Goal: Book appointment/travel/reservation

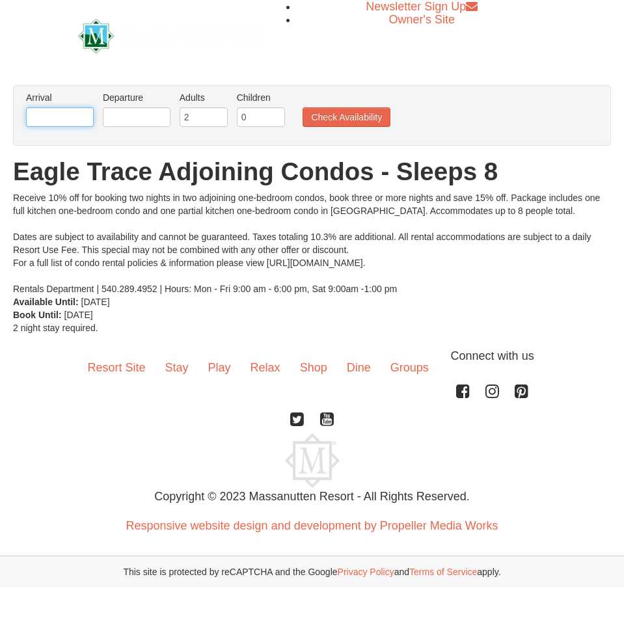
click at [41, 110] on input "text" at bounding box center [60, 117] width 68 height 20
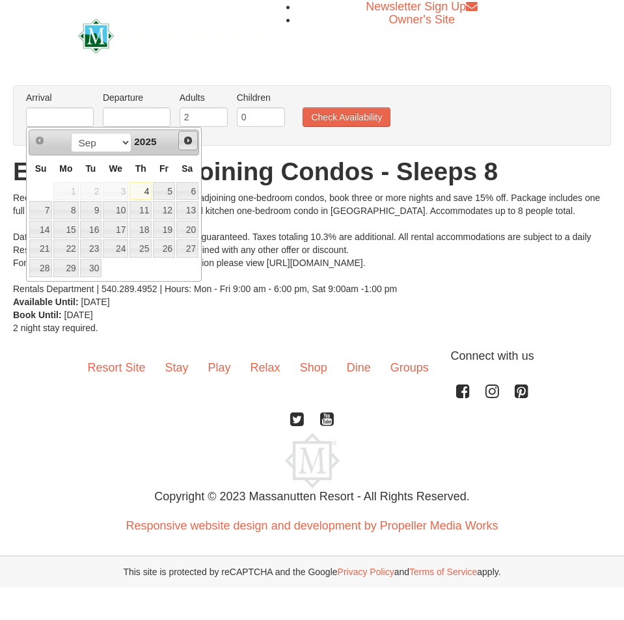
click at [190, 141] on span "Next" at bounding box center [188, 140] width 10 height 10
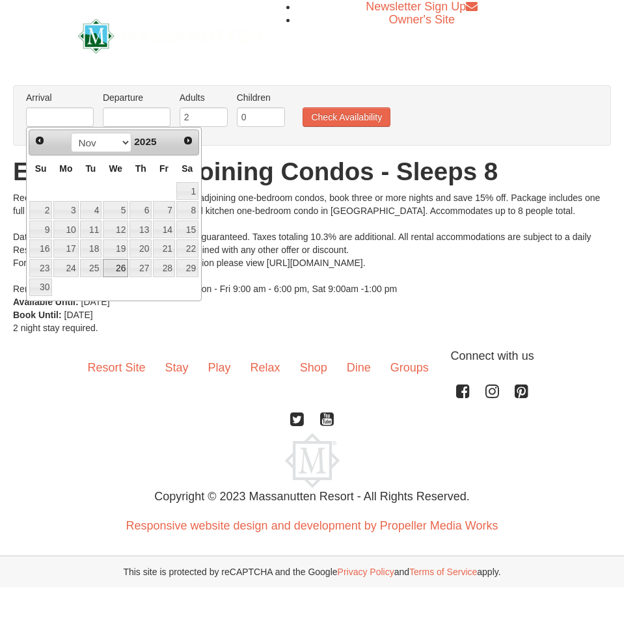
click at [125, 270] on link "26" at bounding box center [115, 268] width 25 height 18
type input "[DATE]"
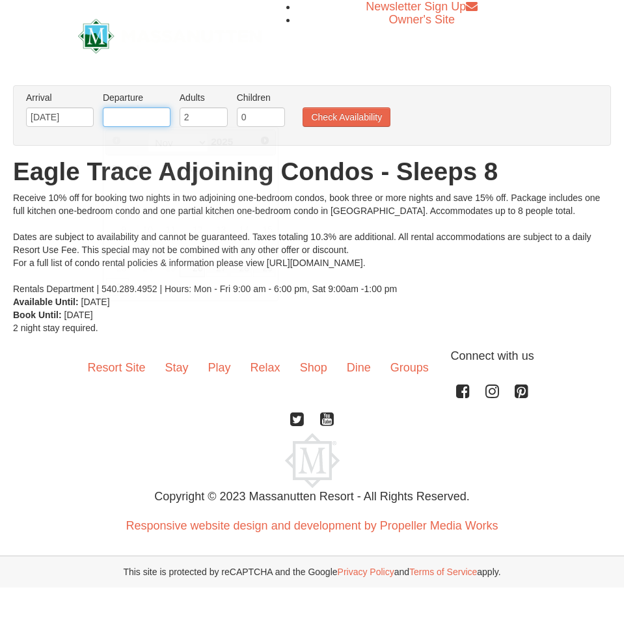
click at [139, 119] on input "text" at bounding box center [137, 117] width 68 height 20
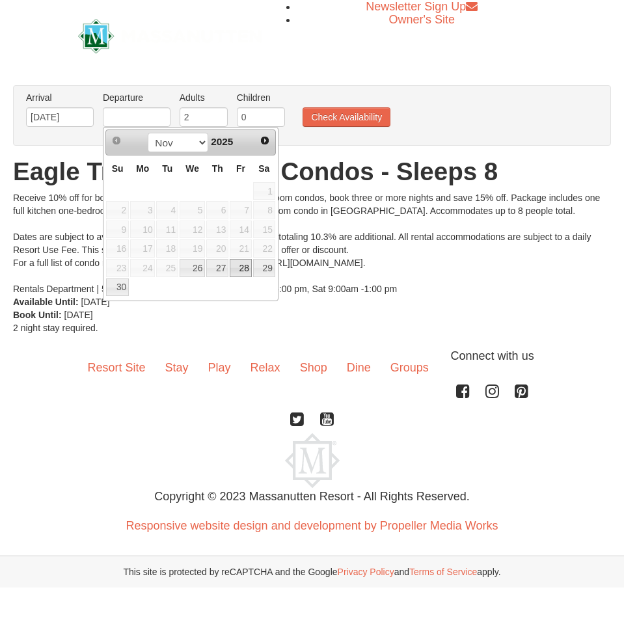
click at [242, 270] on link "28" at bounding box center [241, 268] width 22 height 18
type input "[DATE]"
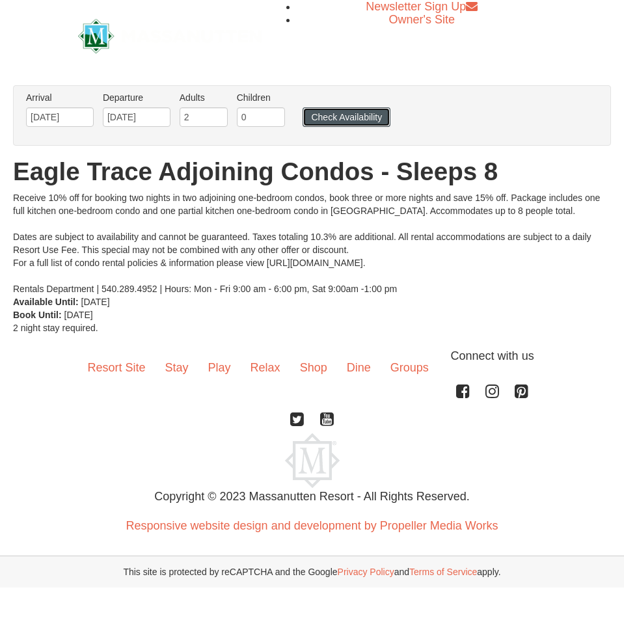
click at [331, 116] on button "Check Availability" at bounding box center [347, 117] width 88 height 20
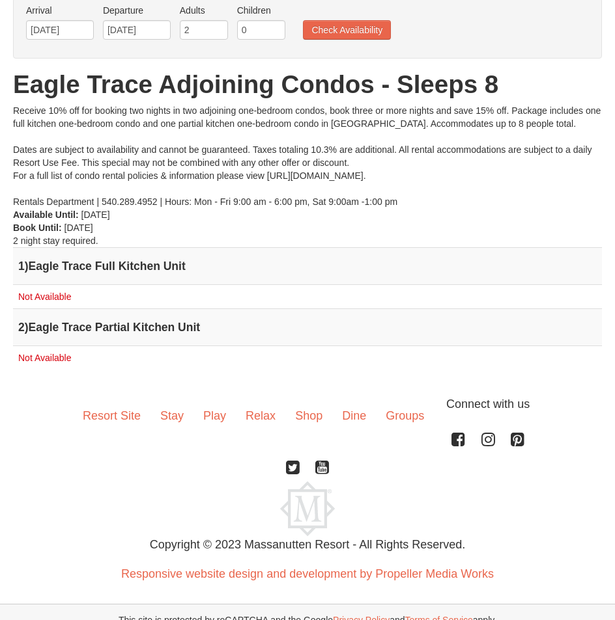
scroll to position [102, 0]
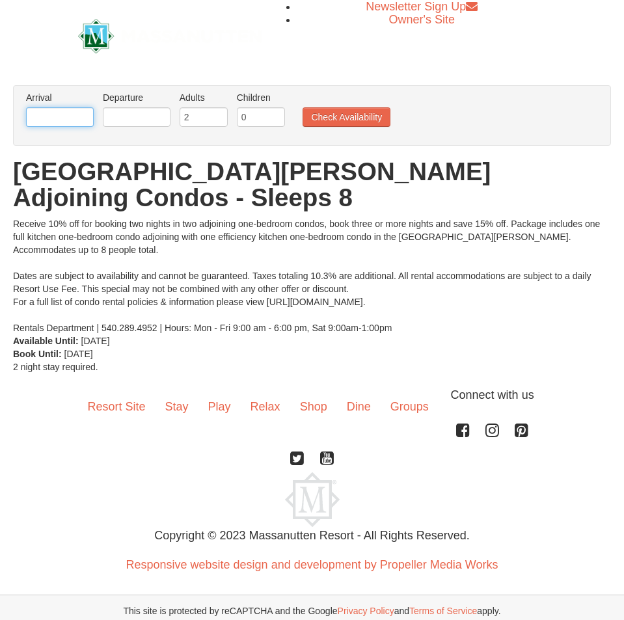
click at [68, 114] on input "text" at bounding box center [60, 117] width 68 height 20
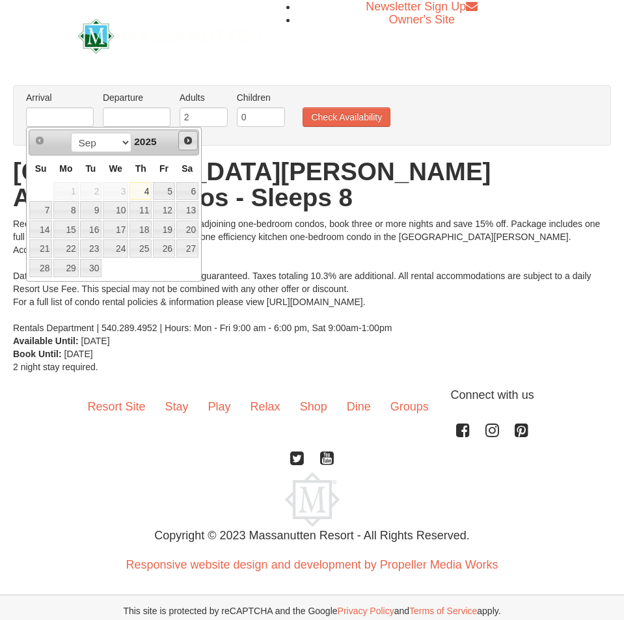
click at [187, 143] on span "Next" at bounding box center [188, 140] width 10 height 10
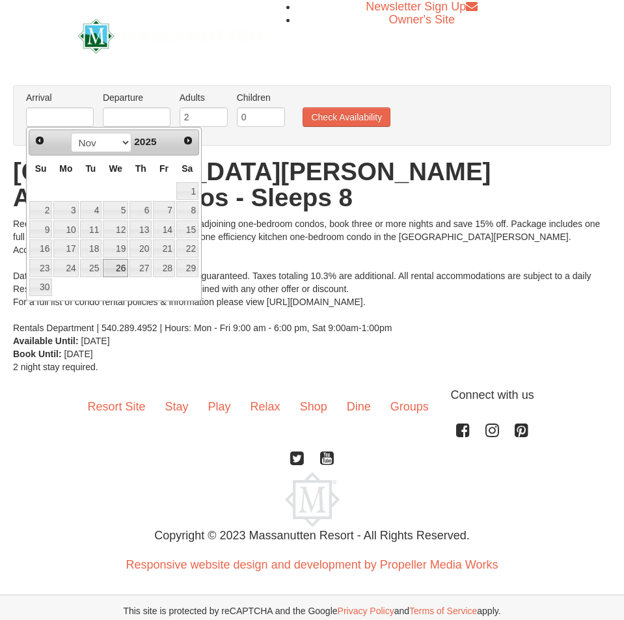
click at [114, 266] on link "26" at bounding box center [115, 268] width 25 height 18
type input "[DATE]"
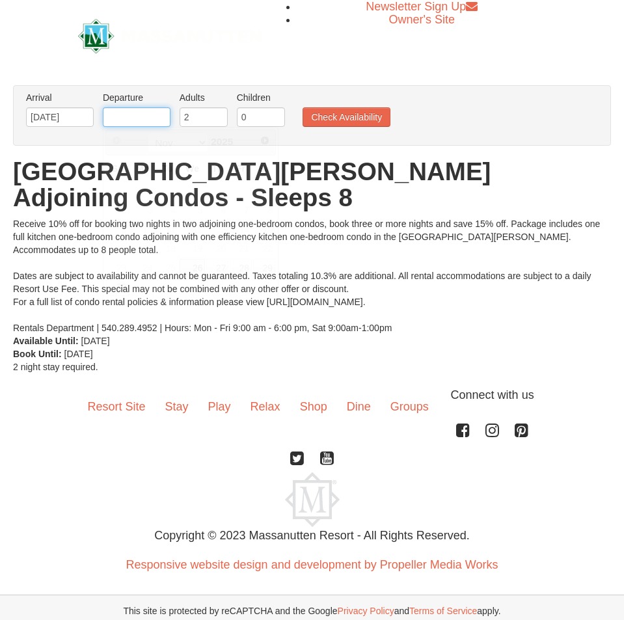
click at [127, 123] on input "text" at bounding box center [137, 117] width 68 height 20
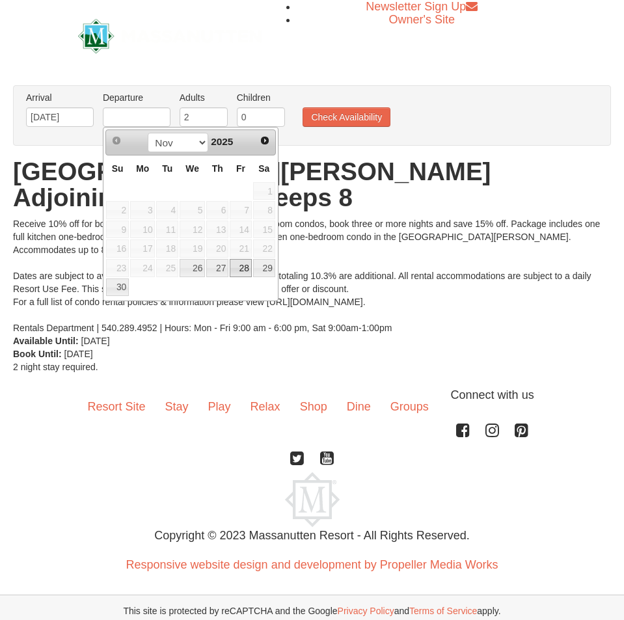
click at [237, 265] on link "28" at bounding box center [241, 268] width 22 height 18
type input "[DATE]"
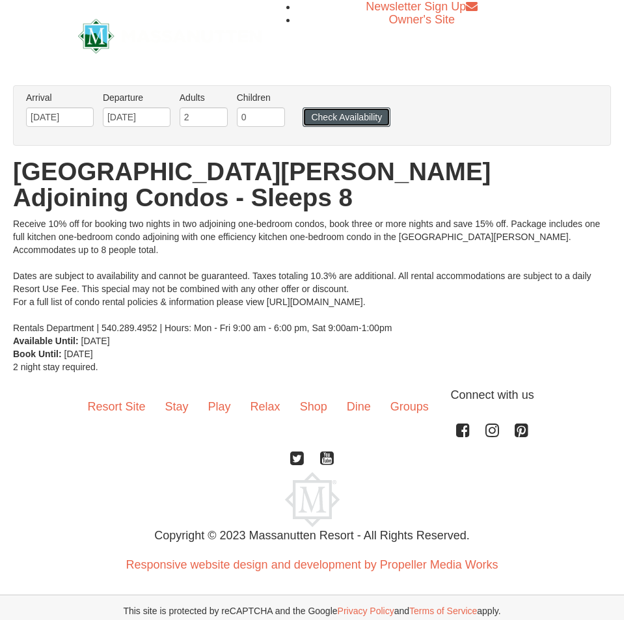
click at [352, 120] on button "Check Availability" at bounding box center [347, 117] width 88 height 20
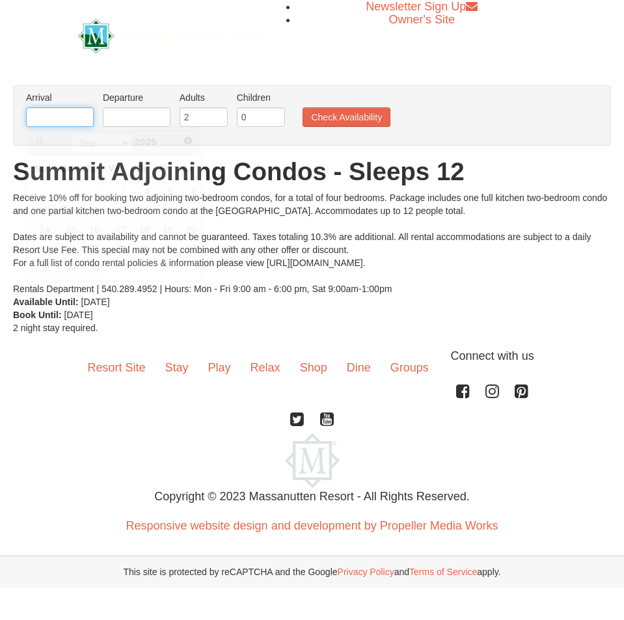
click at [71, 117] on input "text" at bounding box center [60, 117] width 68 height 20
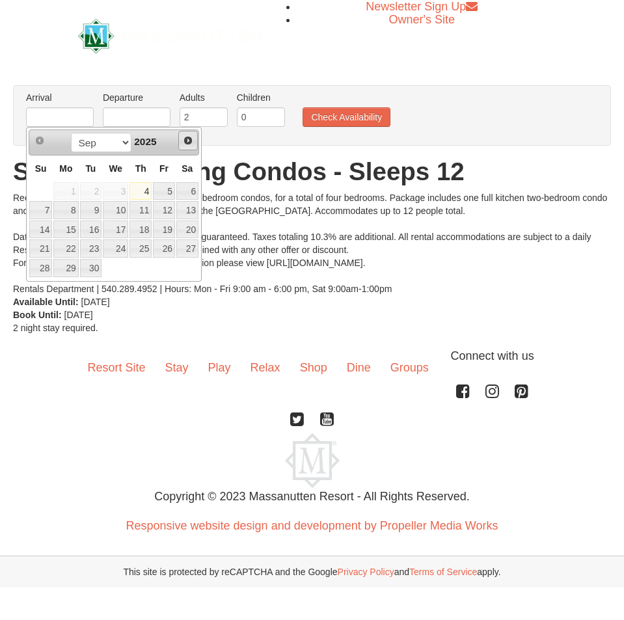
click at [189, 140] on span "Next" at bounding box center [188, 140] width 10 height 10
click at [187, 139] on span "Next" at bounding box center [188, 140] width 10 height 10
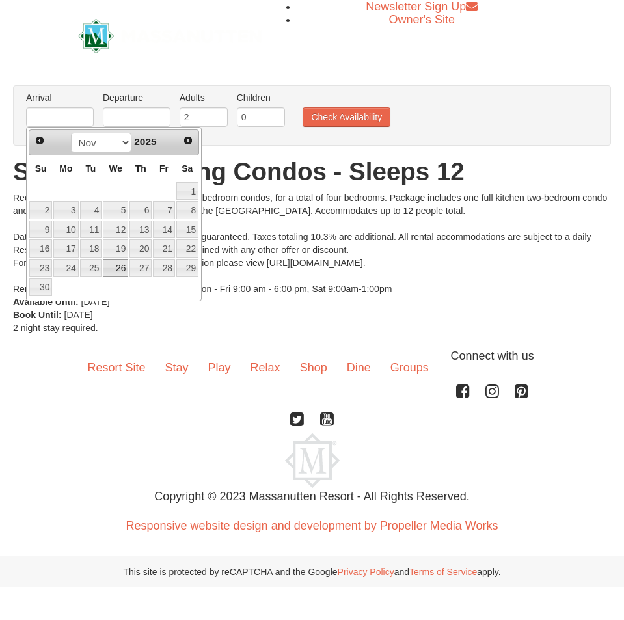
click at [113, 270] on link "26" at bounding box center [115, 268] width 25 height 18
type input "[DATE]"
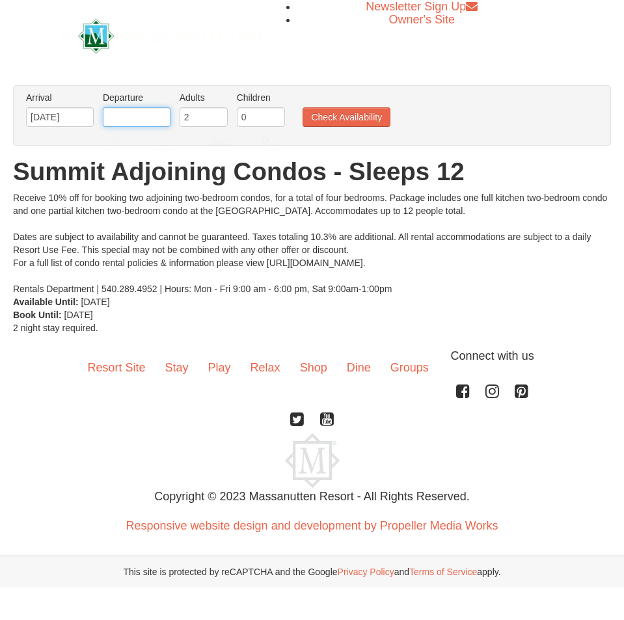
click at [154, 122] on input "text" at bounding box center [137, 117] width 68 height 20
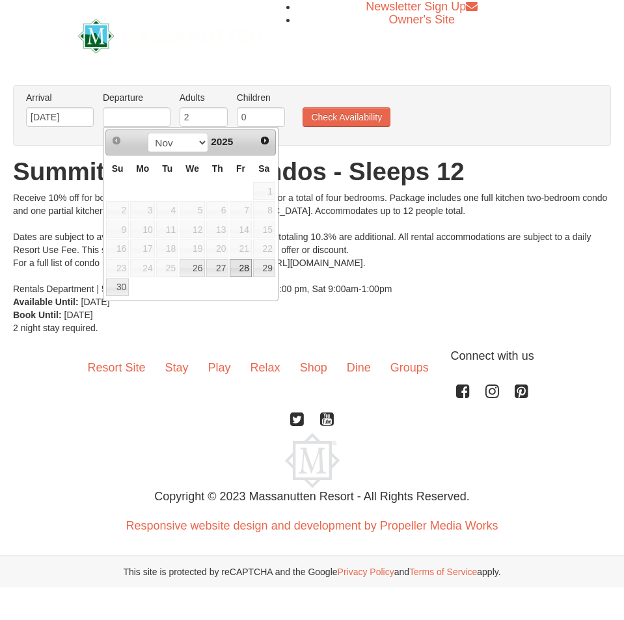
click at [243, 265] on link "28" at bounding box center [241, 268] width 22 height 18
type input "[DATE]"
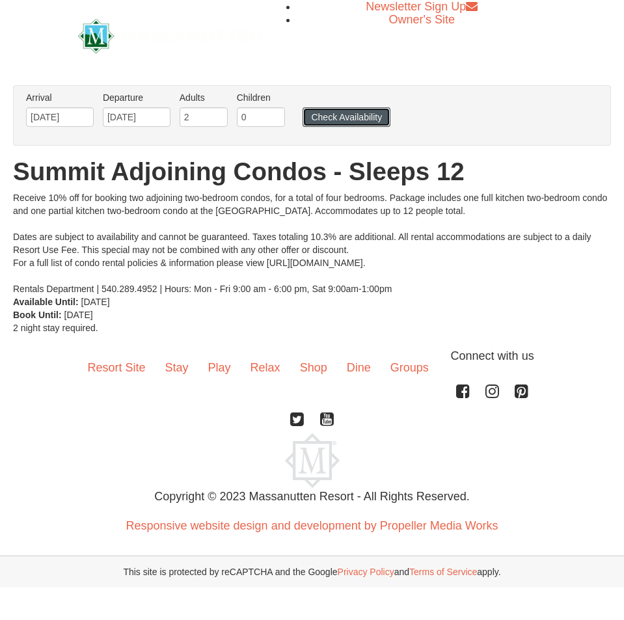
click at [367, 119] on button "Check Availability" at bounding box center [347, 117] width 88 height 20
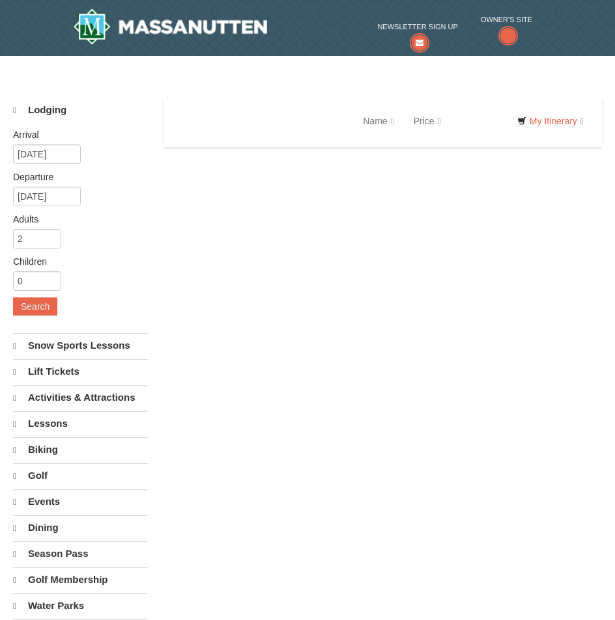
select select "9"
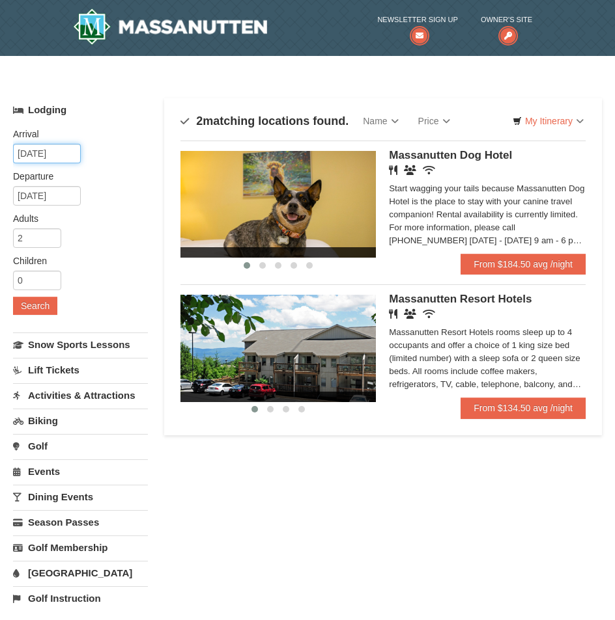
click at [55, 149] on input "[DATE]" at bounding box center [47, 154] width 68 height 20
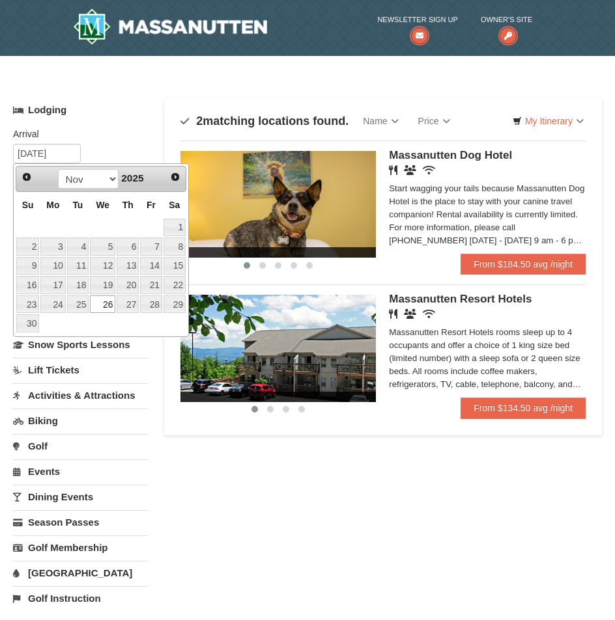
click at [109, 137] on label "Arrival Please format dates MM/DD/YYYY Please format dates MM/DD/YYYY" at bounding box center [75, 134] width 125 height 13
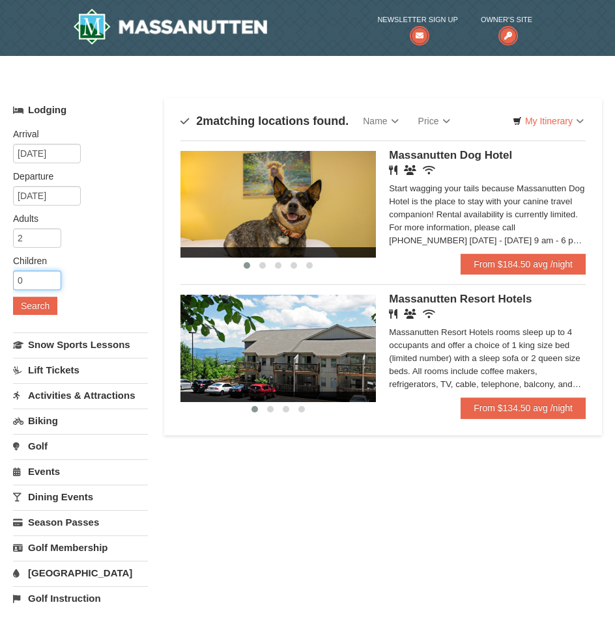
click at [33, 275] on input "0" at bounding box center [37, 281] width 48 height 20
click at [53, 278] on input "1" at bounding box center [37, 281] width 48 height 20
type input "2"
click at [53, 278] on input "2" at bounding box center [37, 281] width 48 height 20
click at [33, 305] on button "Search" at bounding box center [35, 306] width 44 height 18
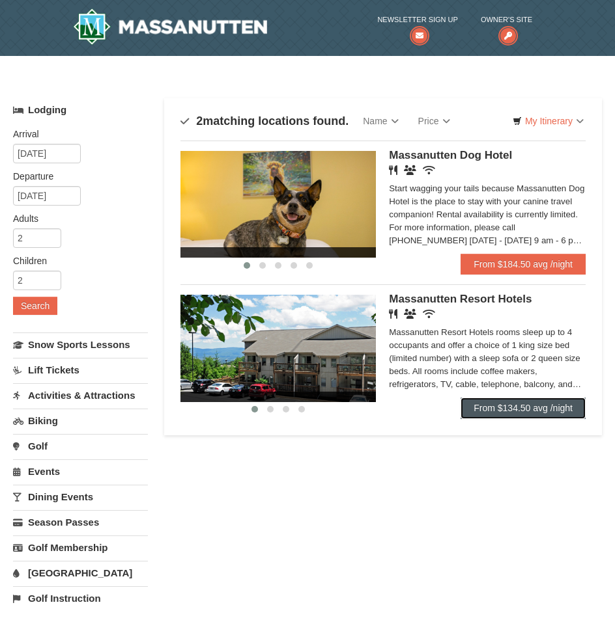
click at [540, 414] on link "From $134.50 avg /night" at bounding box center [522, 408] width 125 height 21
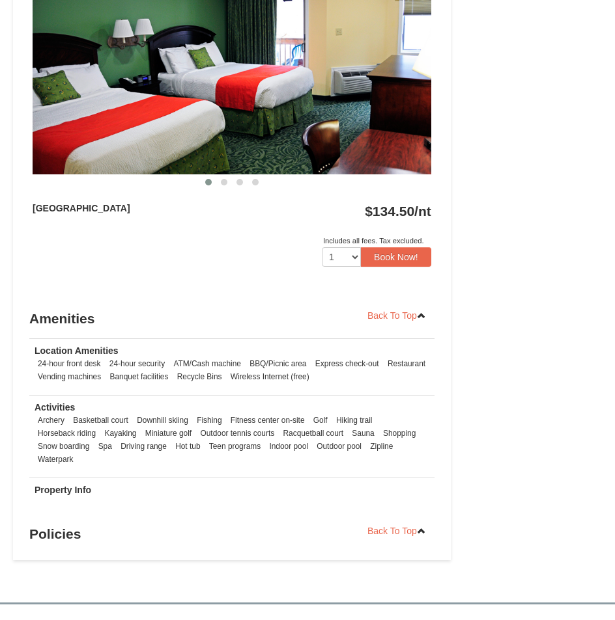
scroll to position [521, 0]
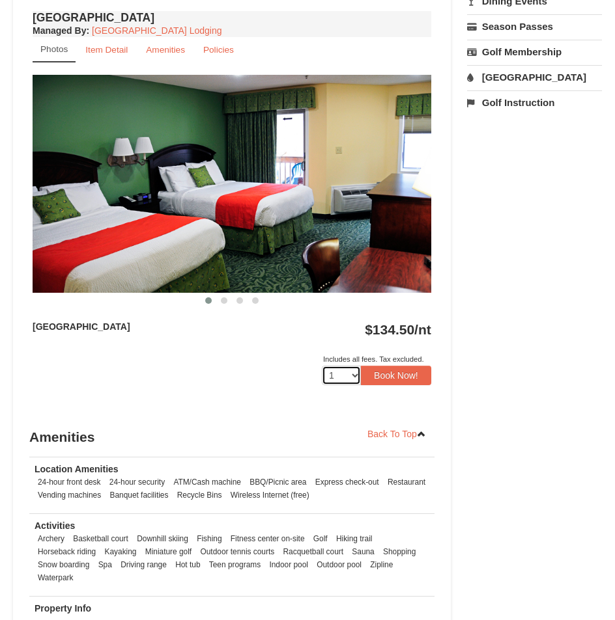
click at [344, 380] on select "1 2 3 4 5 6 7 8 9 10 11 12 13 14 15 16 17 18" at bounding box center [341, 376] width 39 height 20
select select "3"
click at [322, 366] on select "1 2 3 4 5 6 7 8 9 10 11 12 13 14 15 16 17 18" at bounding box center [341, 376] width 39 height 20
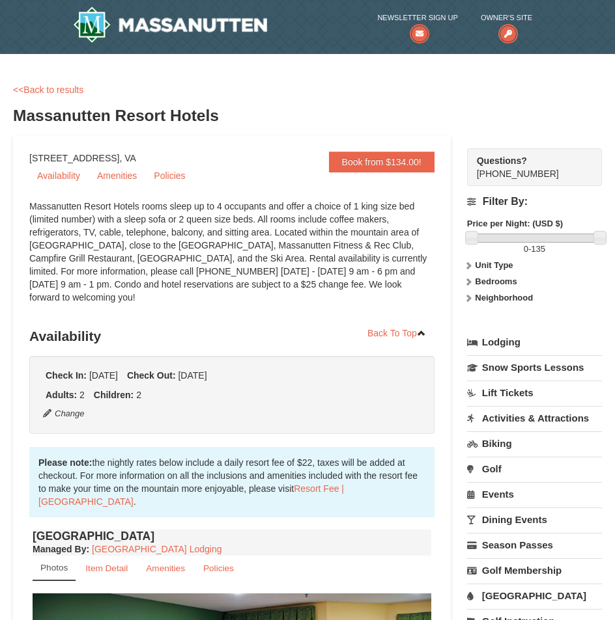
scroll to position [0, 0]
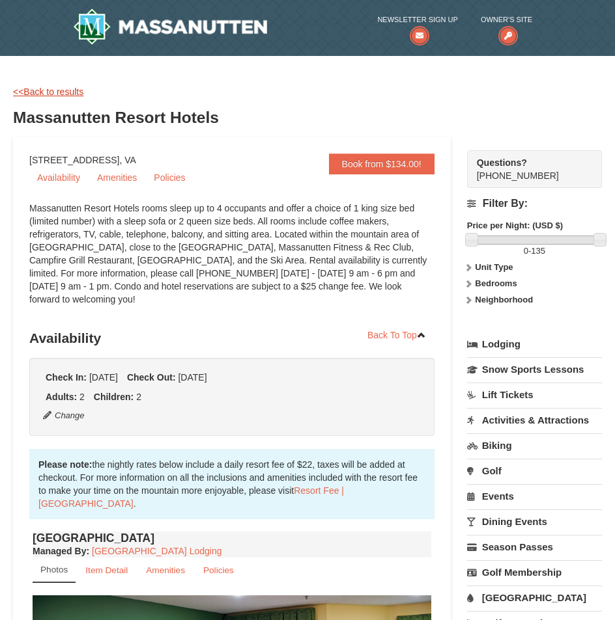
click at [44, 95] on link "<<Back to results" at bounding box center [48, 92] width 70 height 10
